Goal: Task Accomplishment & Management: Manage account settings

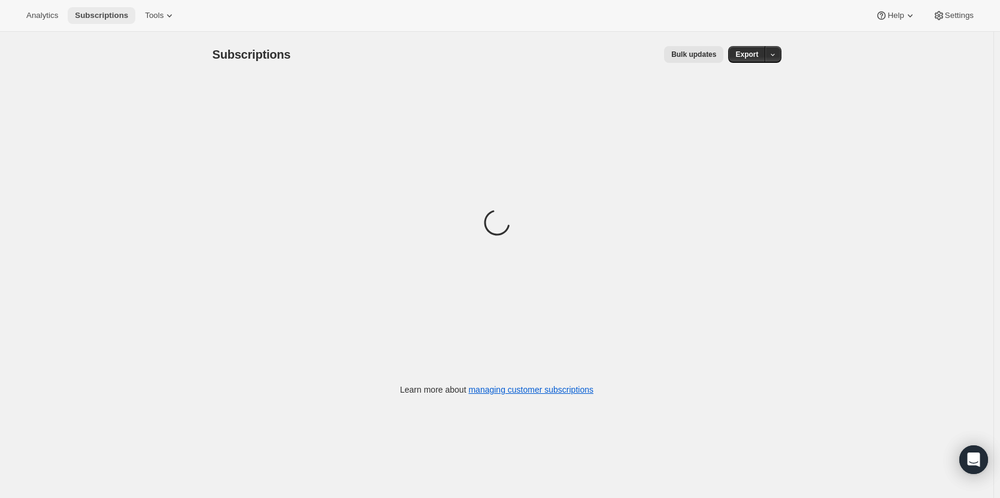
click at [103, 11] on span "Subscriptions" at bounding box center [101, 16] width 53 height 10
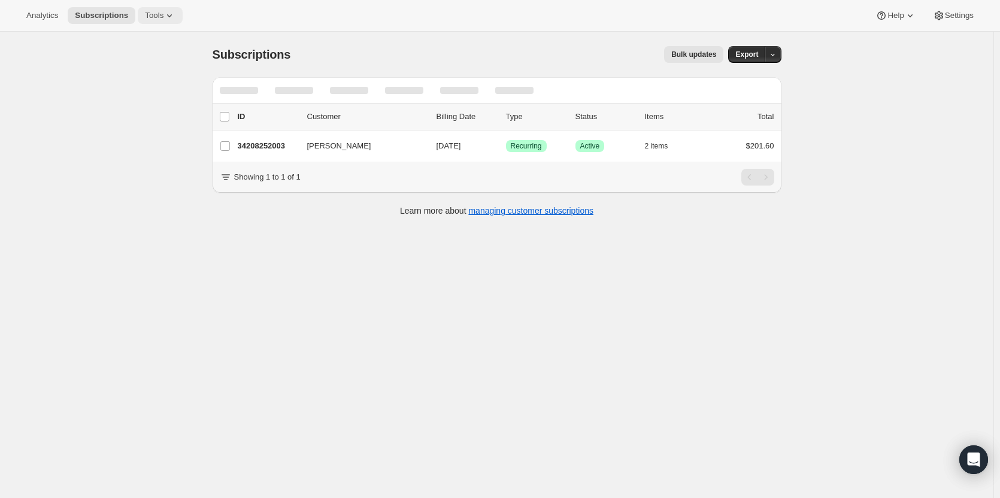
click at [154, 18] on span "Tools" at bounding box center [154, 16] width 19 height 10
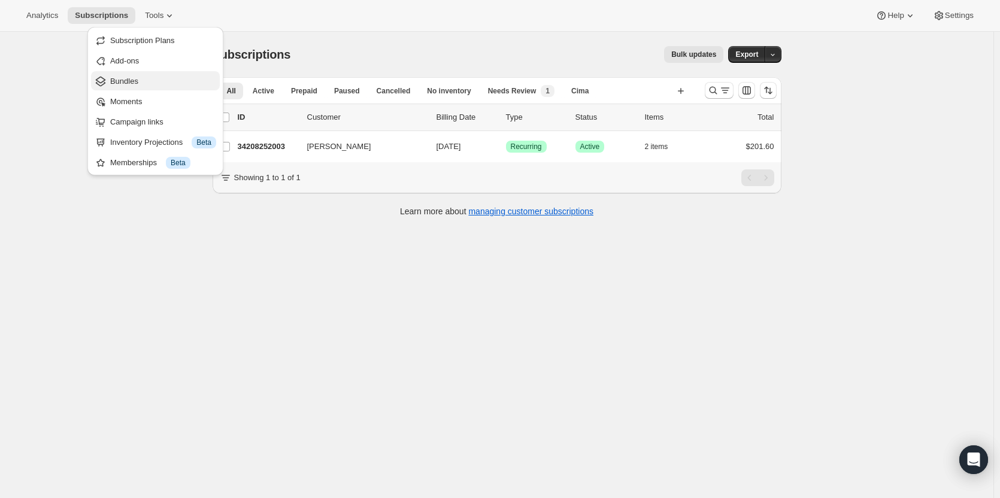
click at [153, 78] on span "Bundles" at bounding box center [163, 81] width 106 height 12
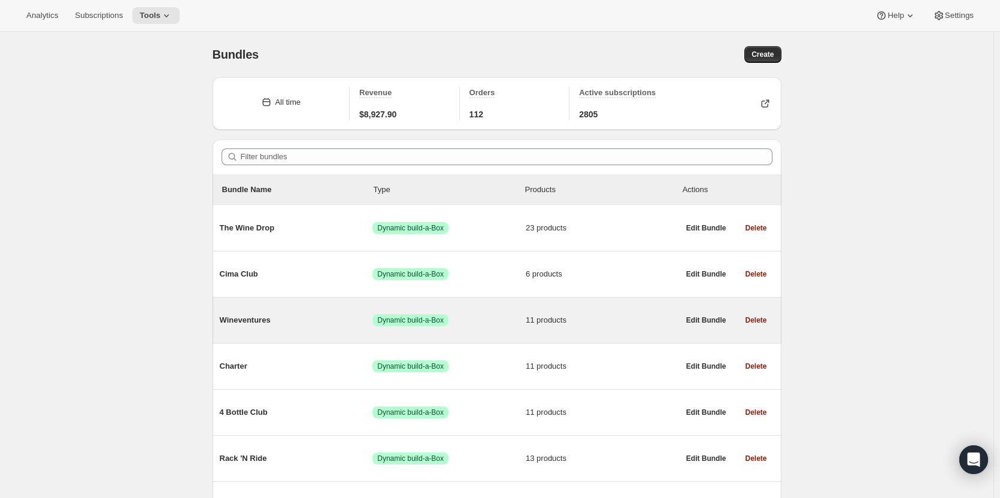
click at [313, 330] on div "Wineventures Success Dynamic build-a-Box 11 products" at bounding box center [449, 320] width 459 height 31
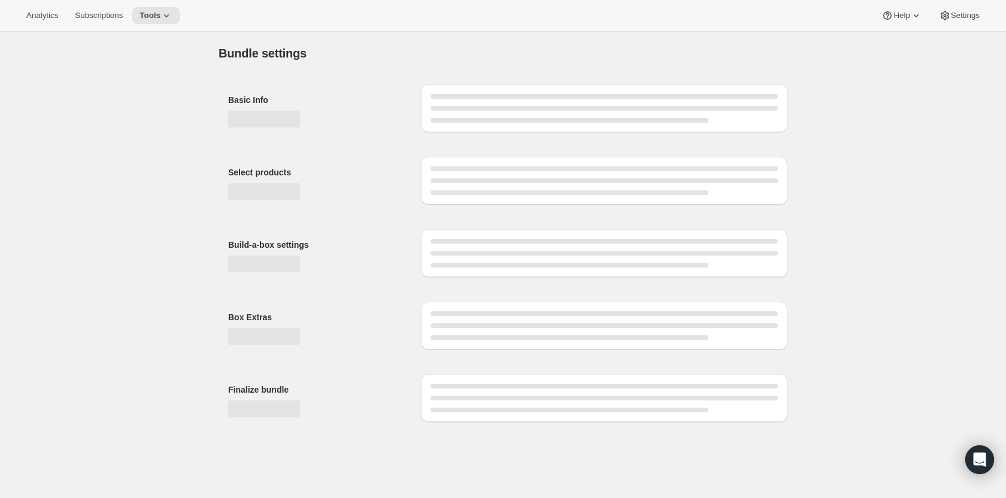
type input "Wineventures"
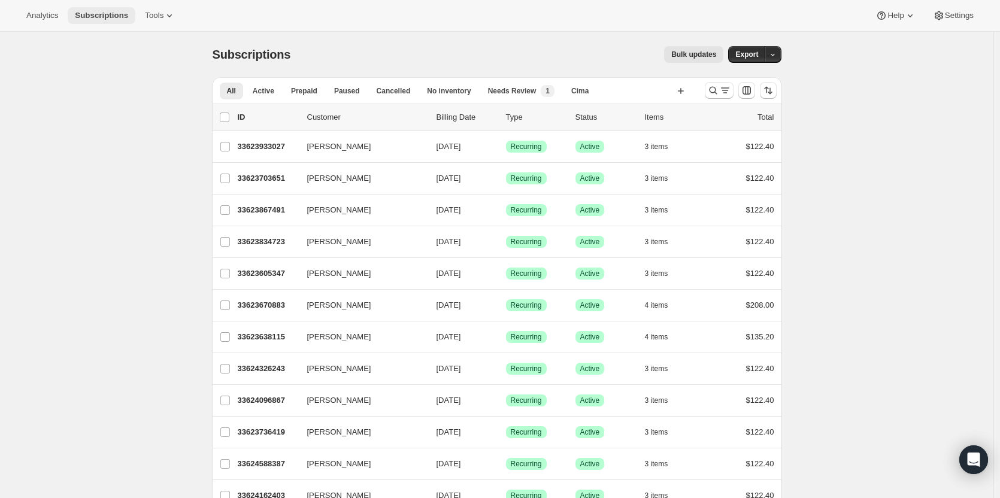
click at [90, 12] on span "Subscriptions" at bounding box center [101, 16] width 53 height 10
click at [106, 13] on span "Subscriptions" at bounding box center [101, 16] width 53 height 10
click at [145, 14] on span "Tools" at bounding box center [154, 16] width 19 height 10
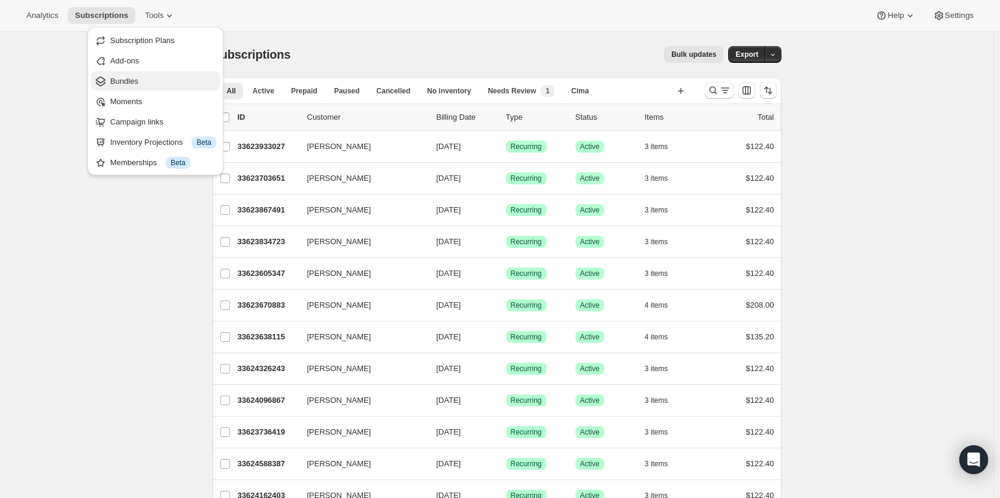
click at [150, 86] on span "Bundles" at bounding box center [163, 81] width 106 height 12
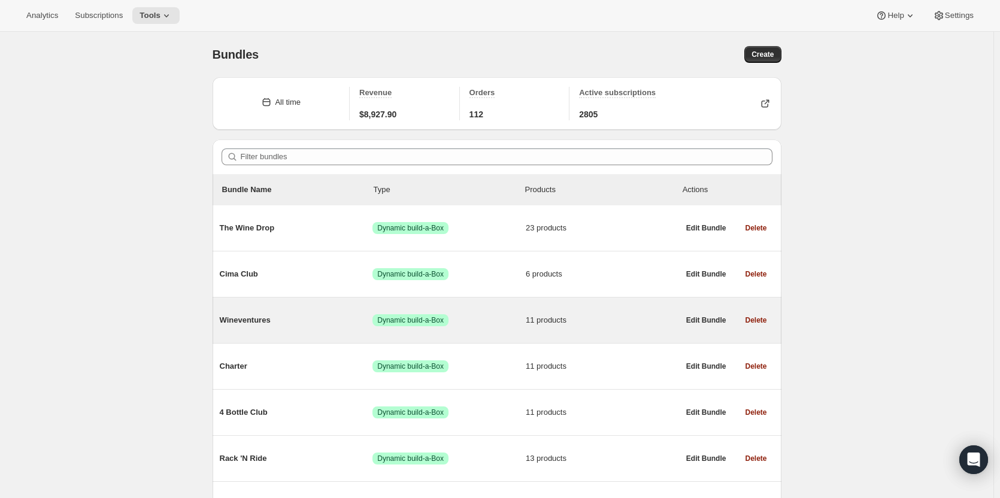
click at [357, 323] on span "Wineventures" at bounding box center [296, 320] width 153 height 12
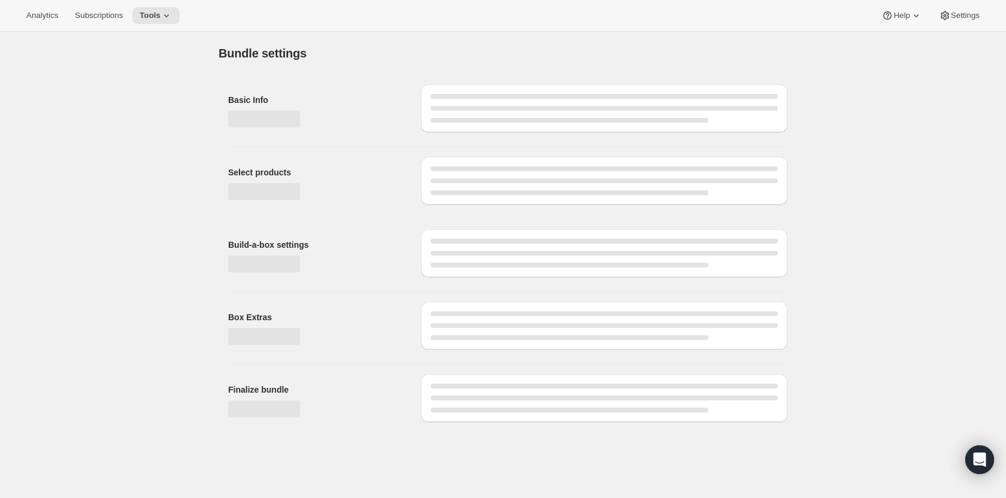
type input "Wineventures"
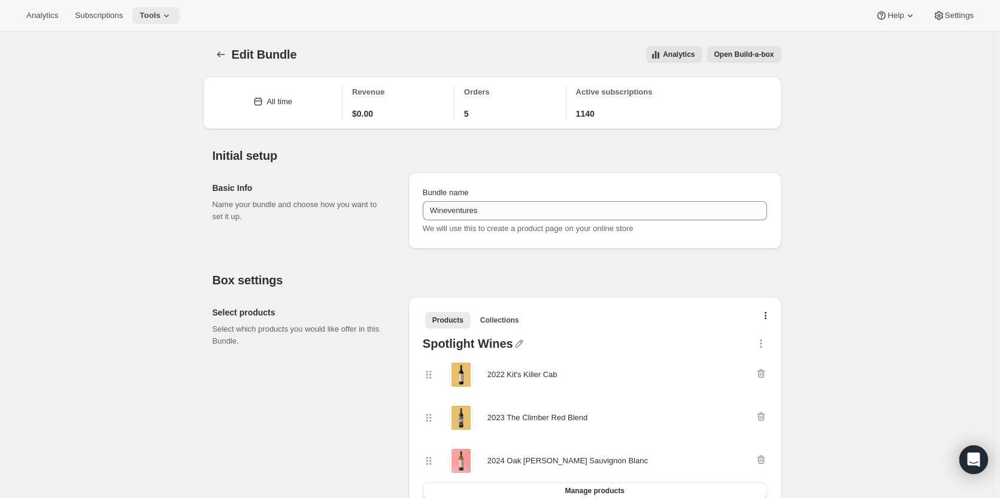
click at [156, 11] on span "Tools" at bounding box center [150, 16] width 21 height 10
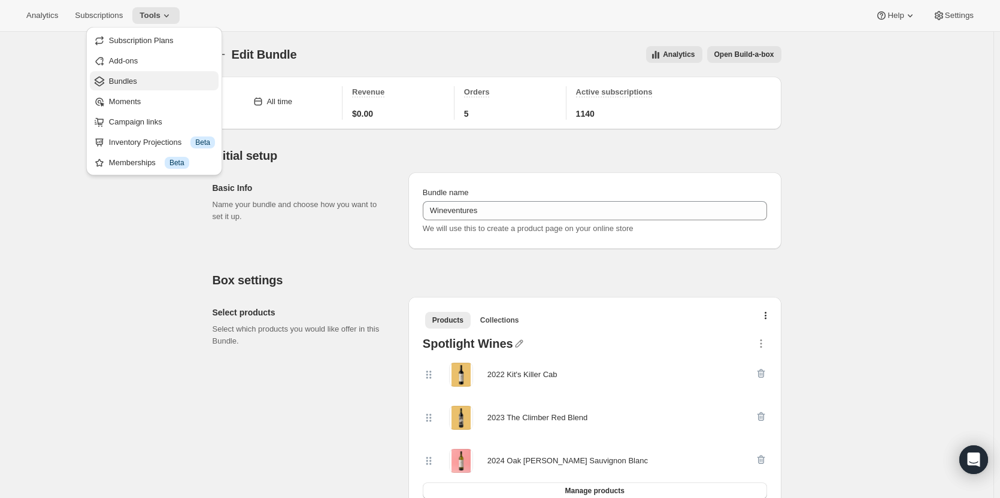
click at [146, 77] on span "Bundles" at bounding box center [162, 81] width 106 height 12
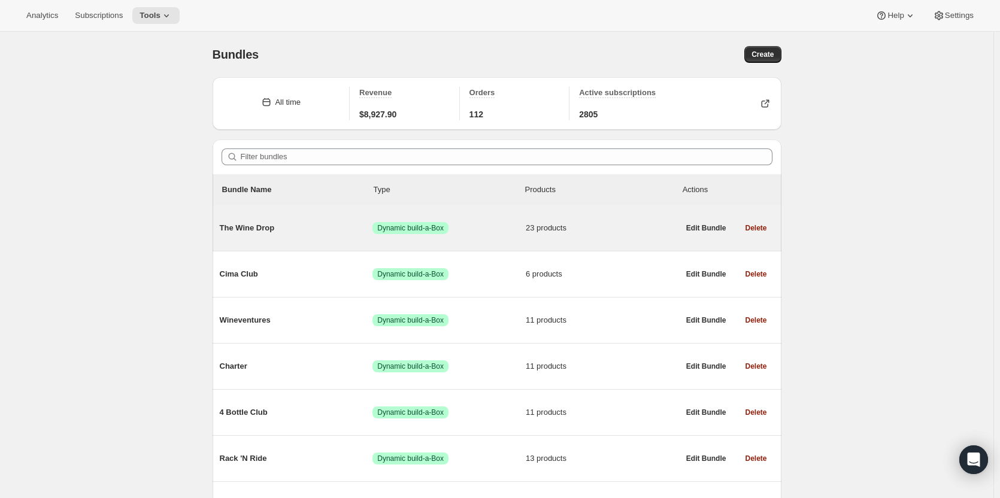
click at [277, 216] on div "The Wine Drop Success Dynamic build-a-Box 23 products" at bounding box center [449, 228] width 459 height 31
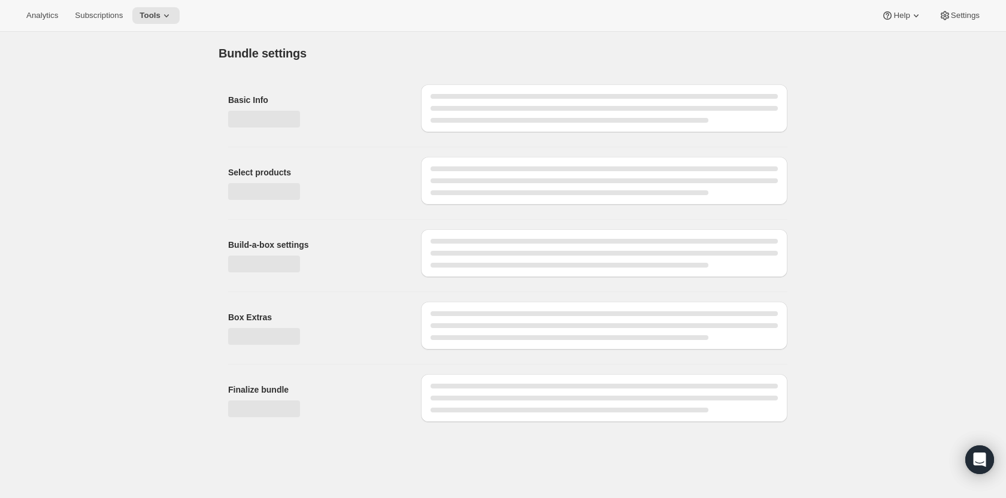
type input "The Wine Drop"
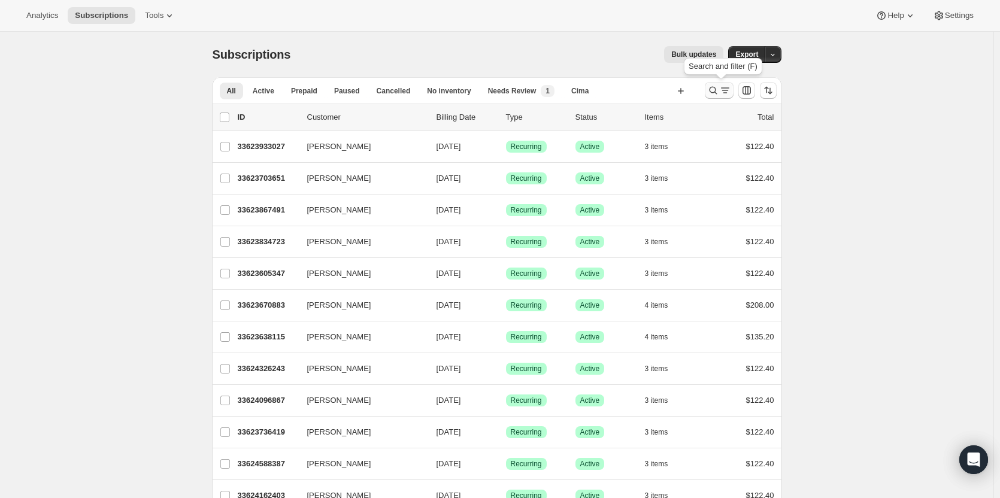
click at [616, 93] on icon "Search and filter results" at bounding box center [713, 90] width 12 height 12
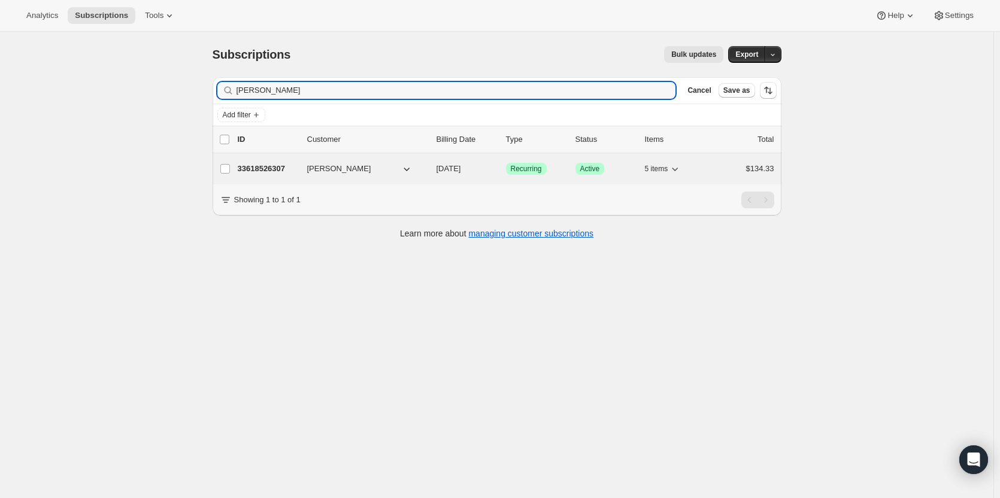
type input "[PERSON_NAME]"
click at [272, 162] on div "33618526307 [PERSON_NAME] [DATE] Success Recurring Success Active 5 items $134.…" at bounding box center [506, 168] width 537 height 17
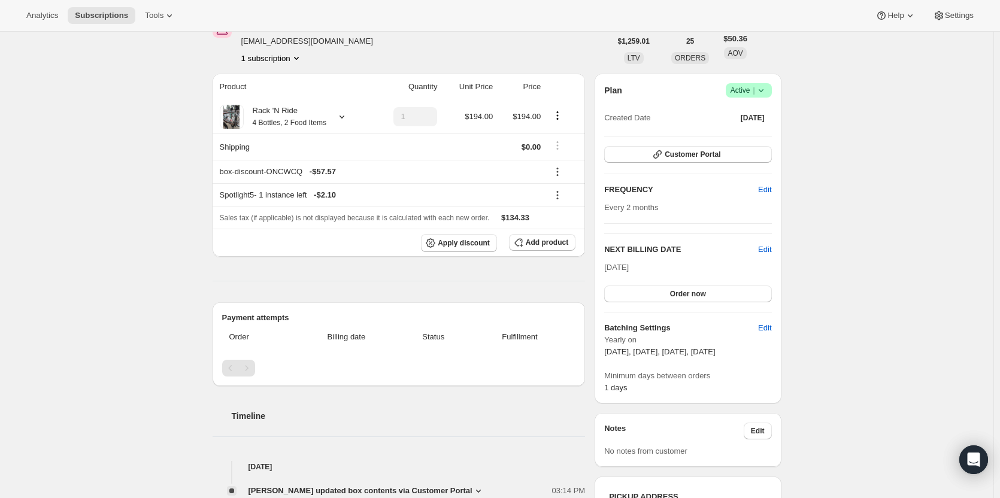
scroll to position [60, 0]
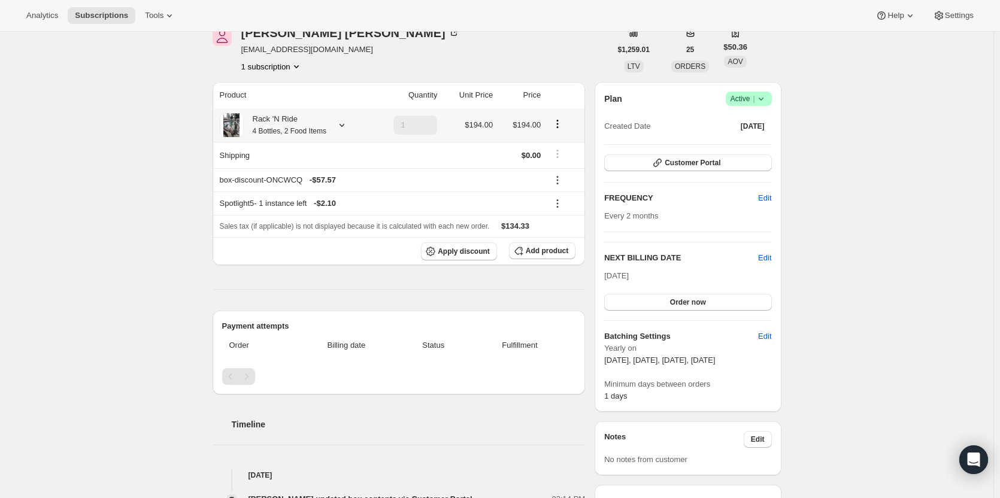
click at [294, 120] on div "Rack 'N Ride 4 Bottles, 2 Food Items" at bounding box center [285, 125] width 83 height 24
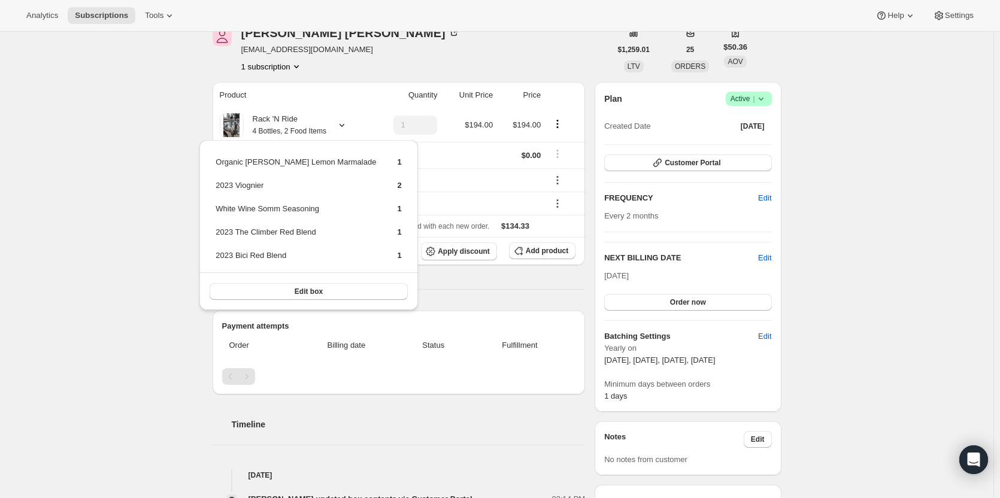
click at [363, 330] on h2 "Timeline" at bounding box center [409, 425] width 354 height 12
